Goal: Use online tool/utility

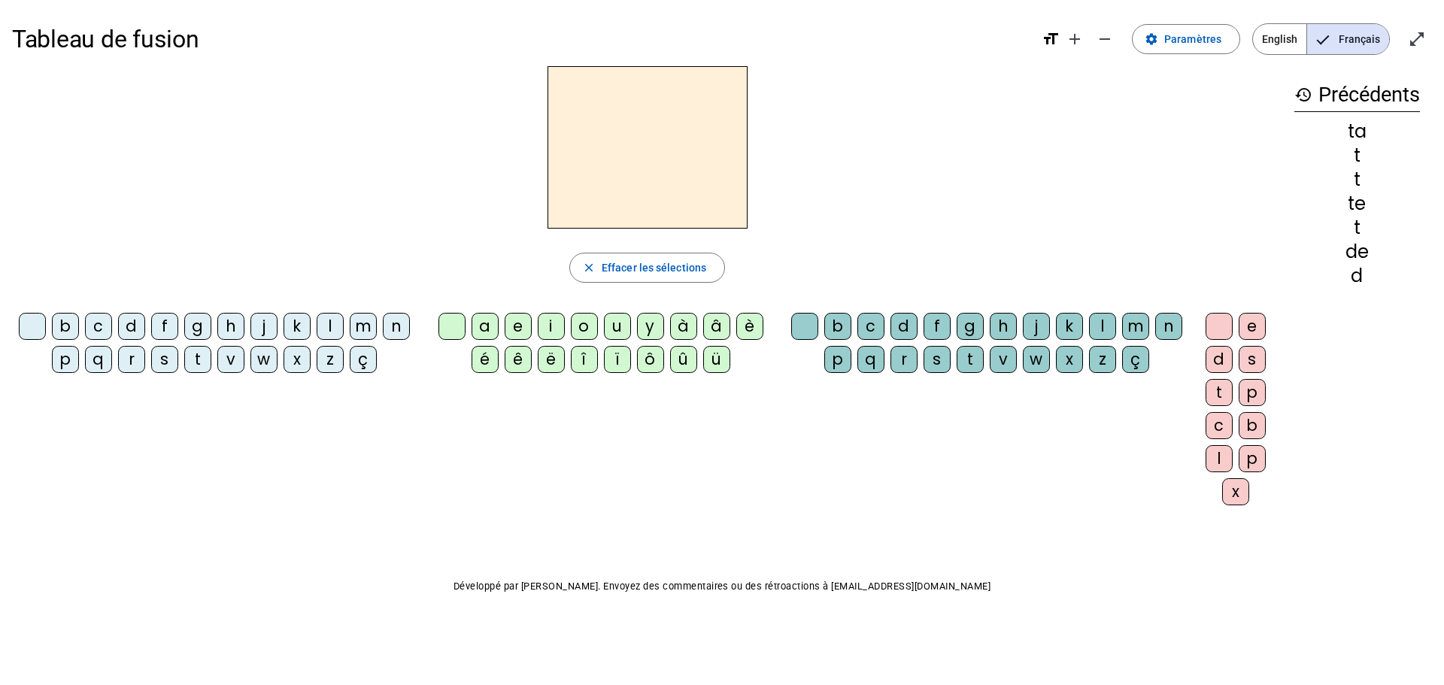
click at [363, 328] on div "m" at bounding box center [363, 326] width 27 height 27
click at [492, 327] on div "a" at bounding box center [485, 326] width 27 height 27
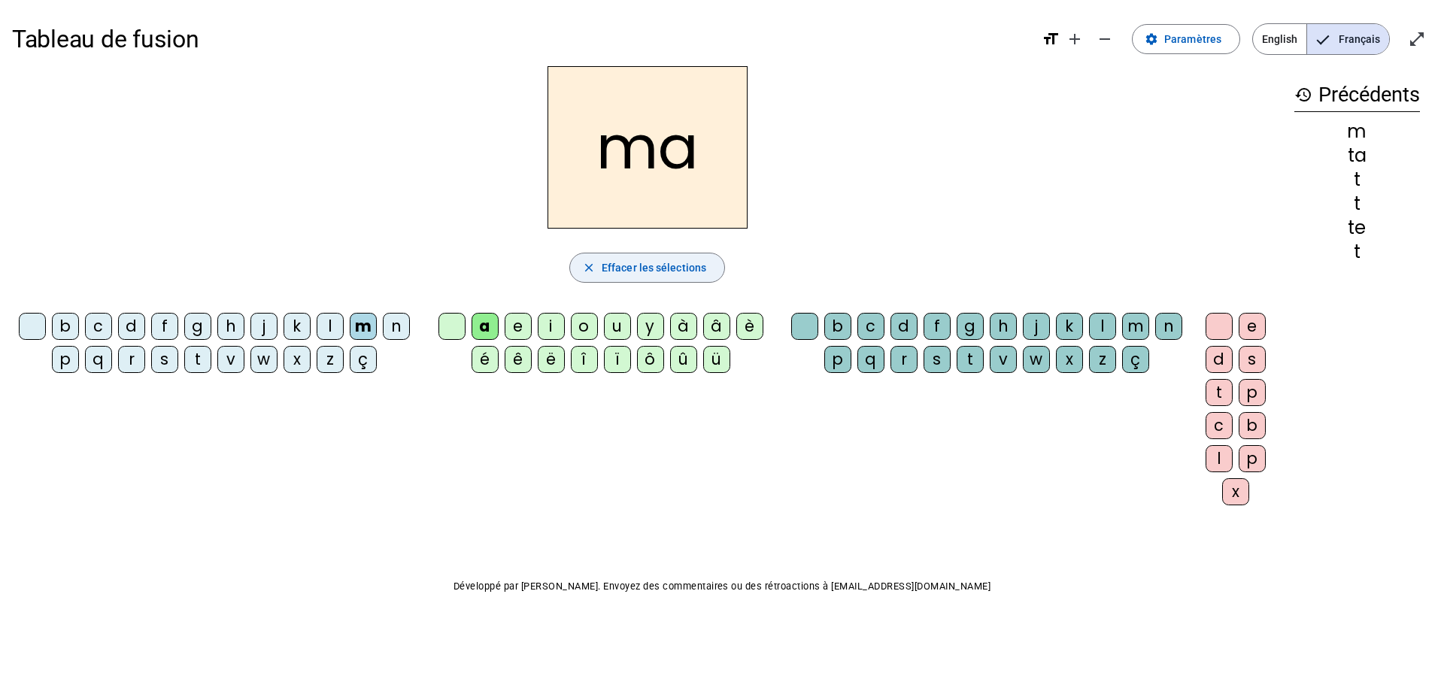
click at [639, 274] on span "Effacer les sélections" at bounding box center [654, 268] width 105 height 18
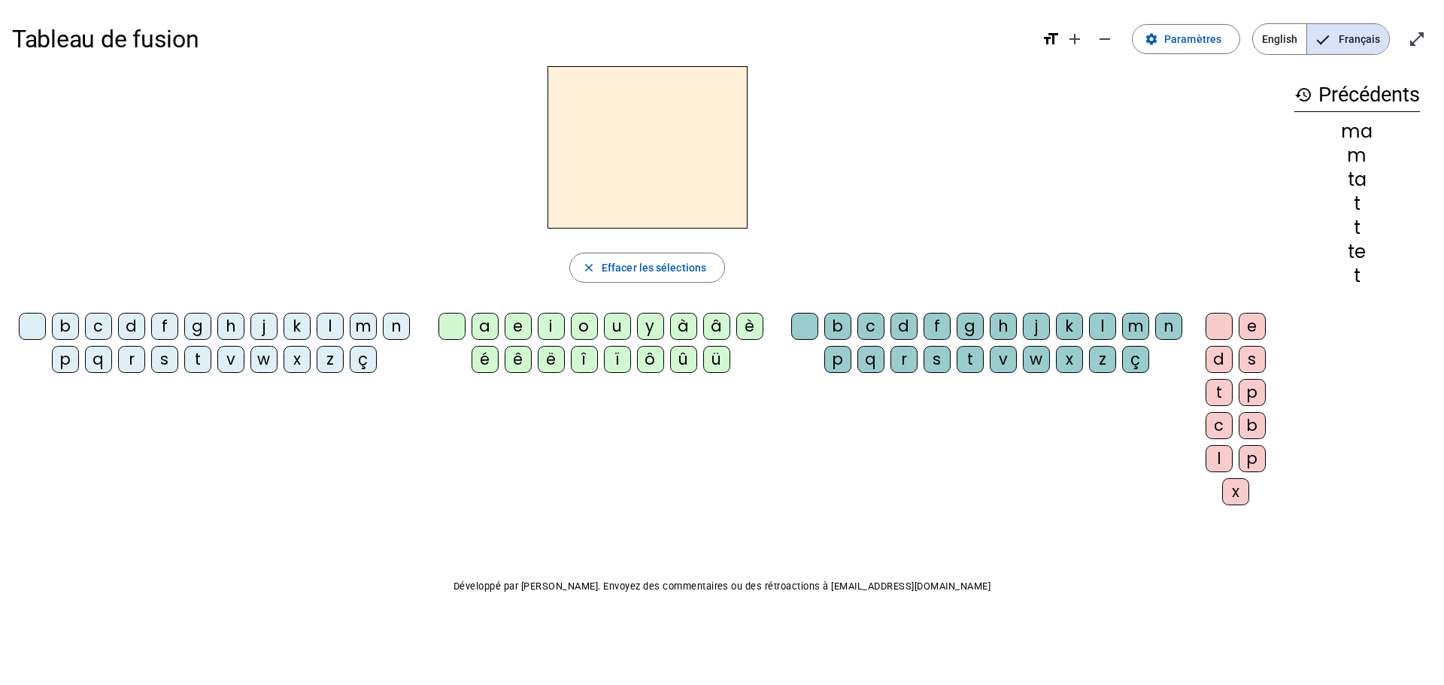
click at [329, 328] on div "l" at bounding box center [330, 326] width 27 height 27
click at [483, 318] on div "a" at bounding box center [485, 326] width 27 height 27
click at [525, 329] on div "e" at bounding box center [518, 326] width 27 height 27
click at [132, 329] on div "d" at bounding box center [131, 326] width 27 height 27
click at [626, 326] on div "u" at bounding box center [617, 326] width 27 height 27
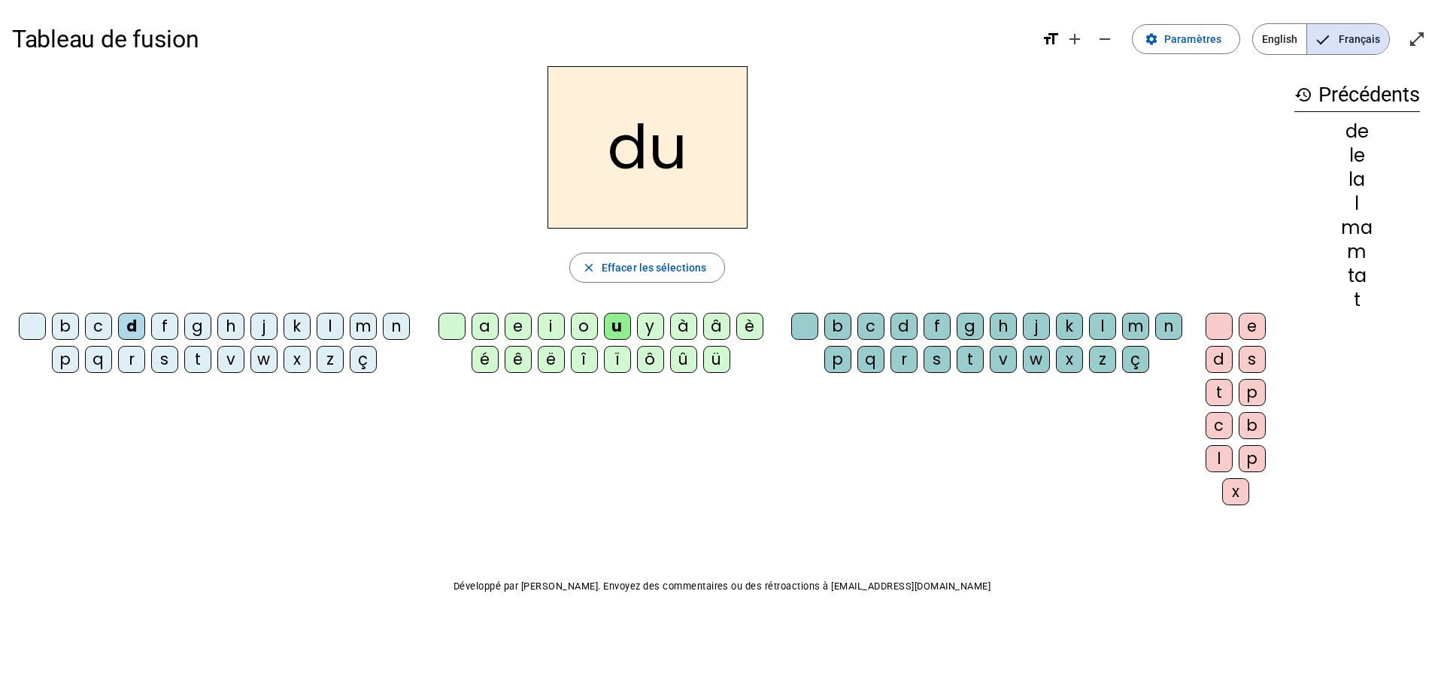
click at [202, 363] on div "t" at bounding box center [197, 359] width 27 height 27
click at [484, 326] on div "a" at bounding box center [485, 326] width 27 height 27
click at [518, 332] on div "e" at bounding box center [518, 326] width 27 height 27
click at [367, 326] on div "m" at bounding box center [363, 326] width 27 height 27
